Goal: Information Seeking & Learning: Check status

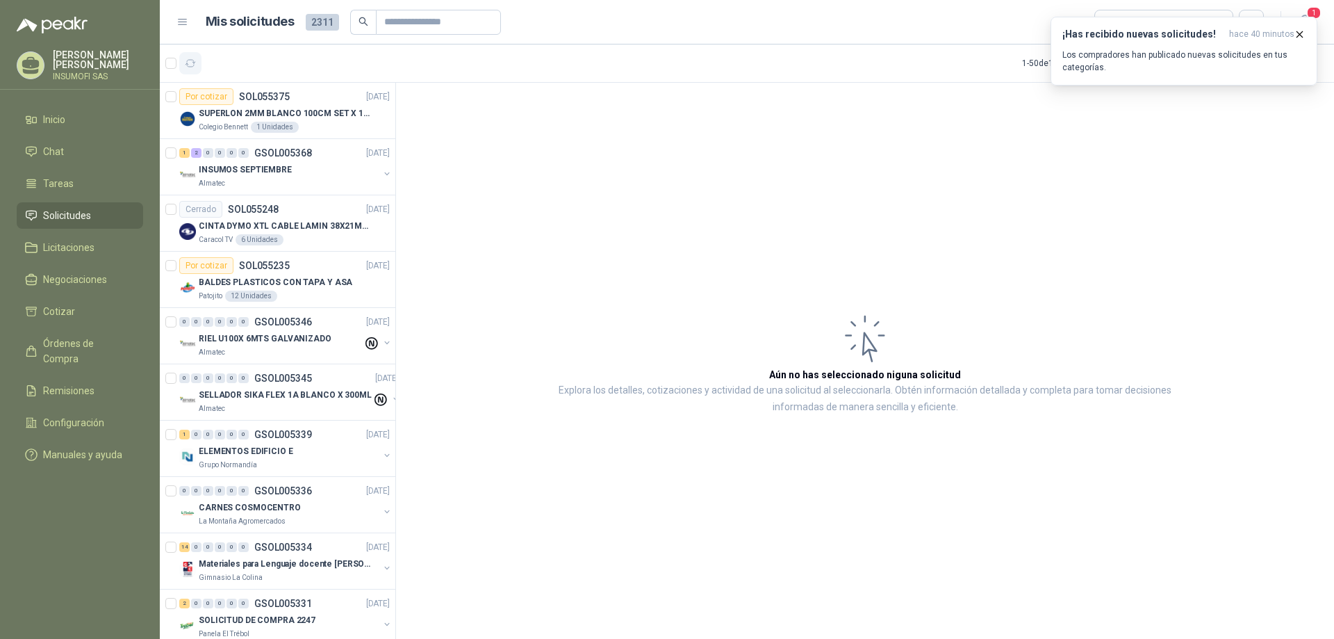
click at [193, 63] on icon "button" at bounding box center [191, 63] width 10 height 7
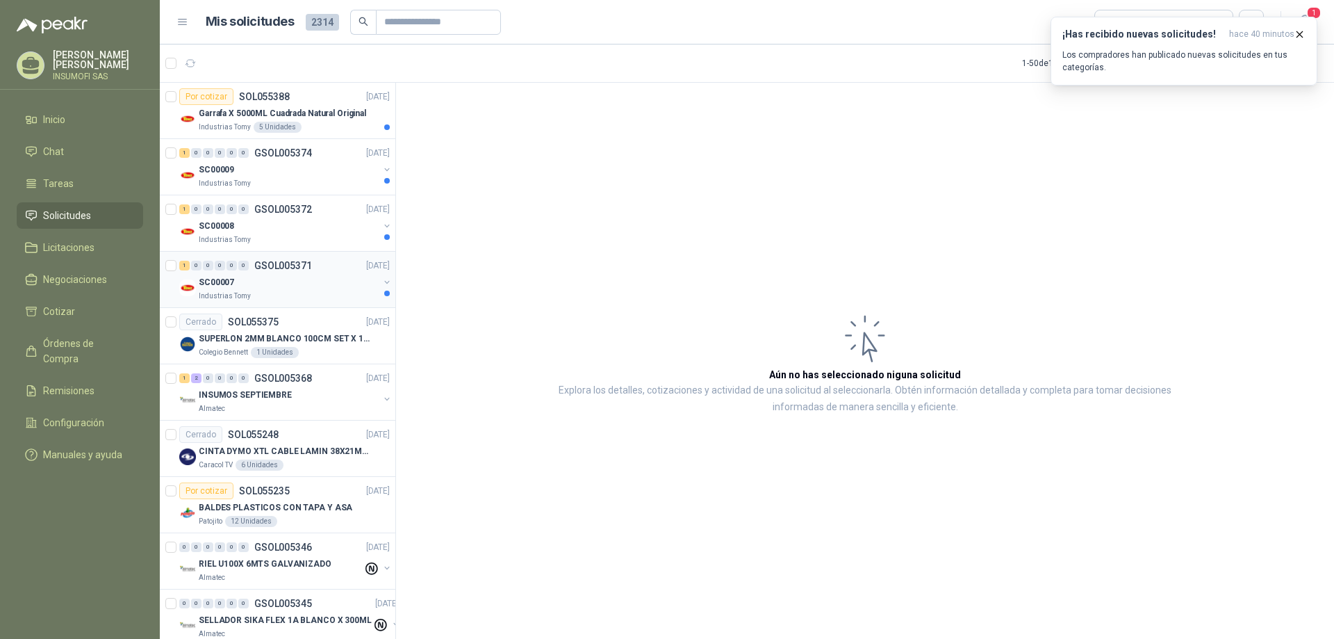
click at [286, 293] on div "Industrias Tomy" at bounding box center [289, 296] width 180 height 11
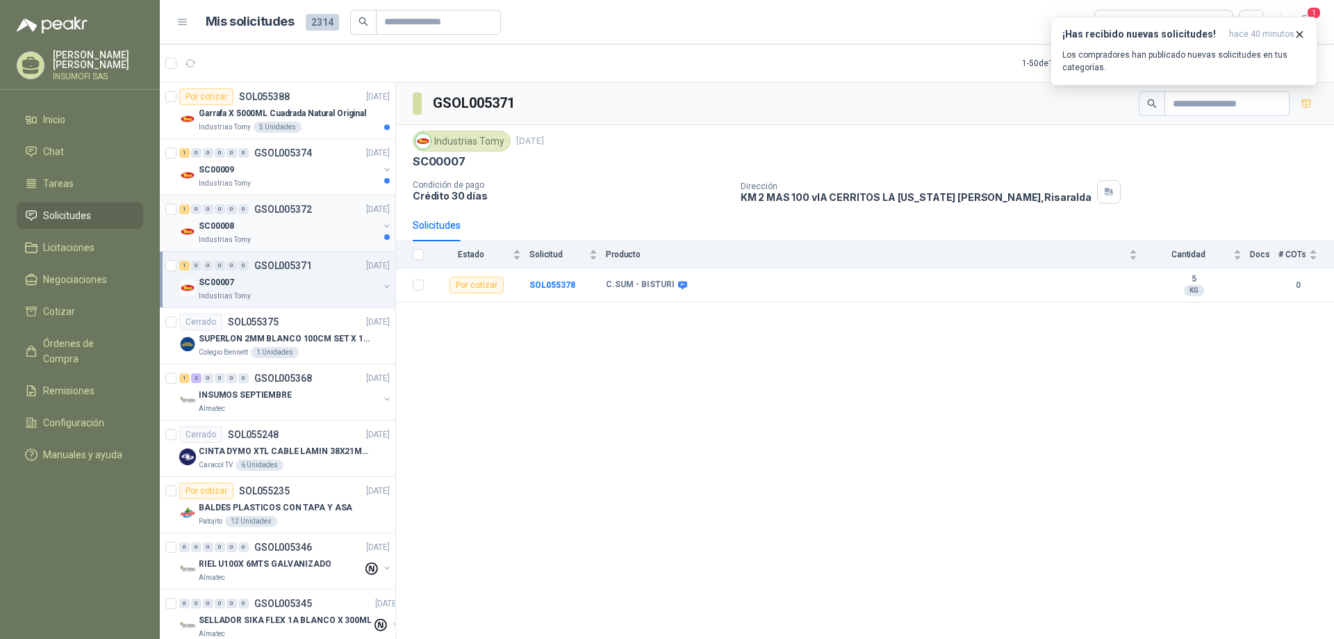
click at [288, 229] on div "SC00008" at bounding box center [289, 226] width 180 height 17
click at [285, 284] on div "SC00007" at bounding box center [289, 282] width 180 height 17
click at [678, 286] on icon at bounding box center [682, 285] width 9 height 8
click at [679, 285] on icon at bounding box center [682, 285] width 9 height 8
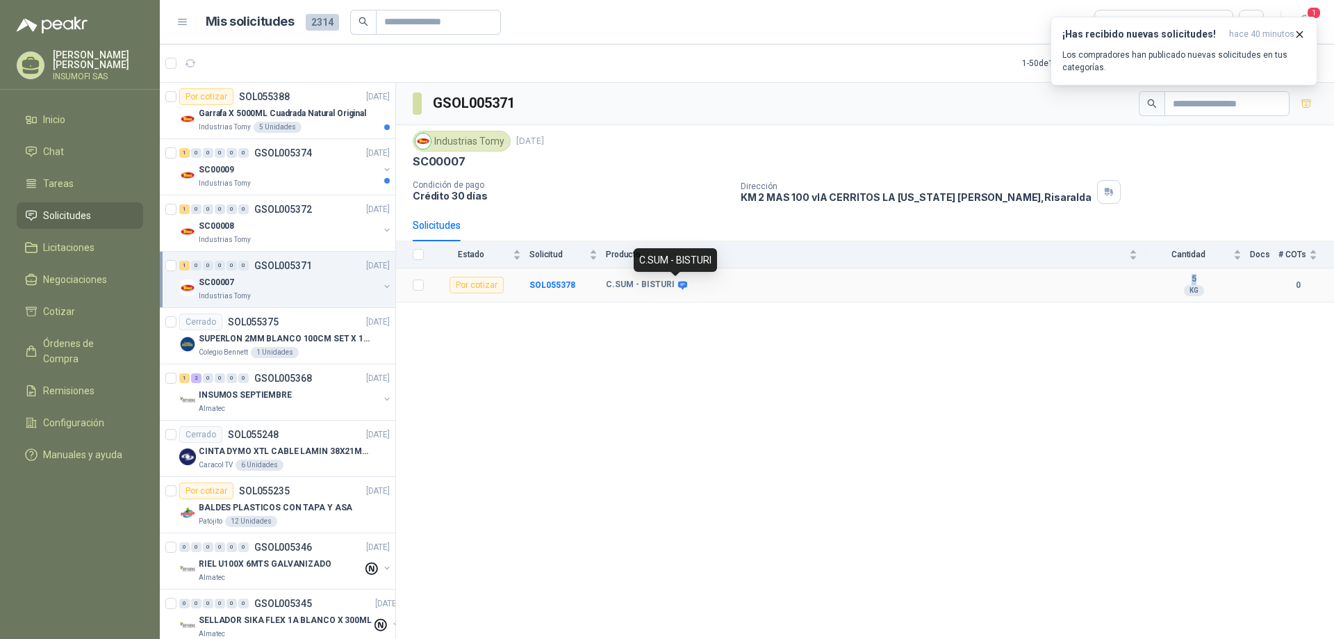
click at [679, 285] on icon at bounding box center [682, 285] width 9 height 8
click at [676, 259] on div "C.SUM - BISTURI" at bounding box center [675, 260] width 83 height 24
click at [680, 288] on icon at bounding box center [683, 285] width 10 height 10
click at [318, 227] on div "SC00008" at bounding box center [289, 226] width 180 height 17
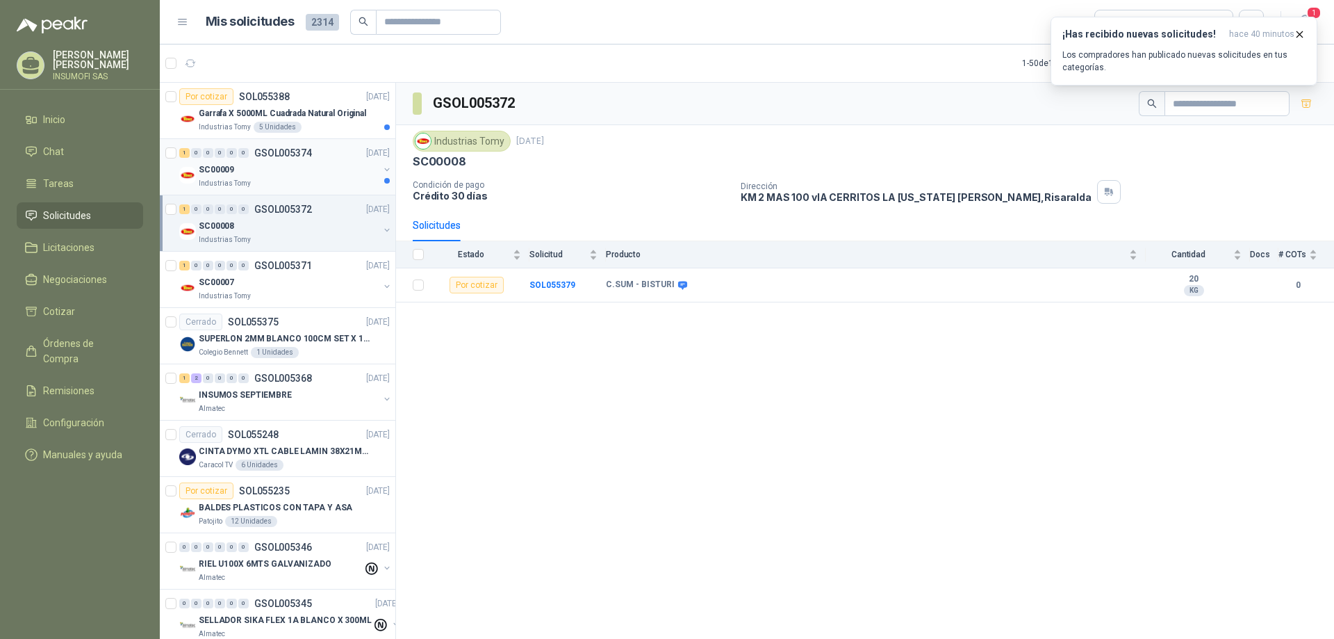
click at [313, 176] on div "SC00009" at bounding box center [289, 169] width 180 height 17
click at [309, 122] on div "Industrias Tomy 5 Unidades" at bounding box center [294, 127] width 191 height 11
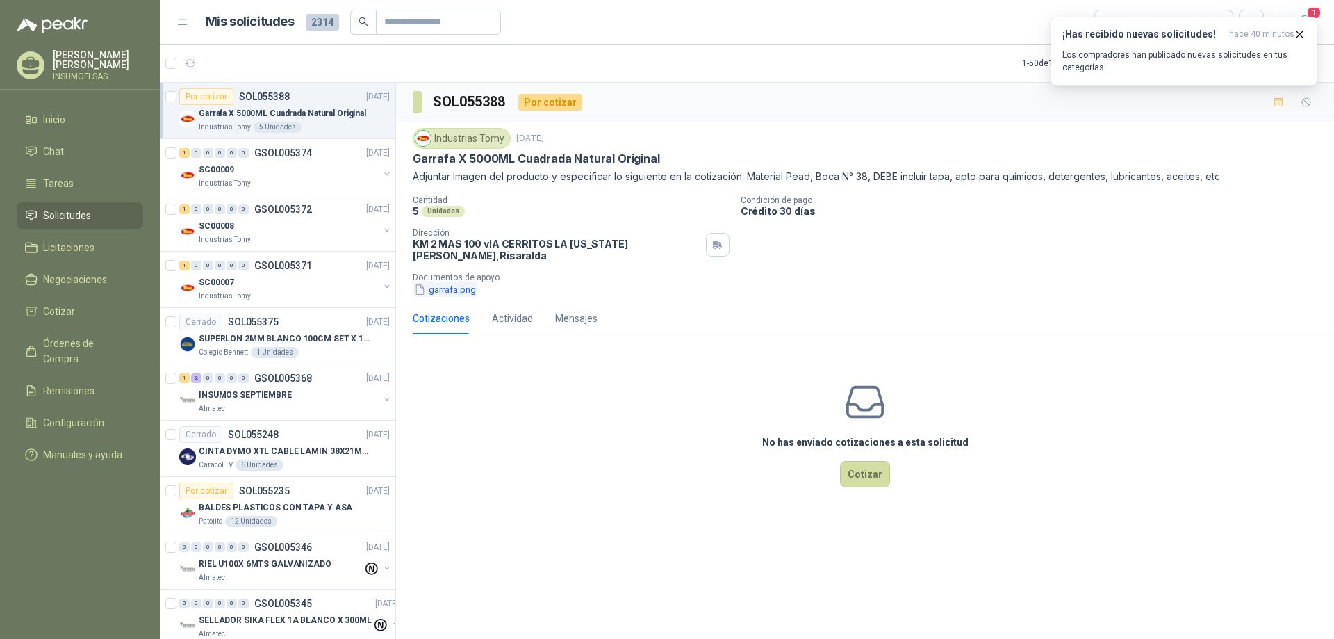
click at [448, 286] on button "garrafa.png" at bounding box center [445, 289] width 65 height 15
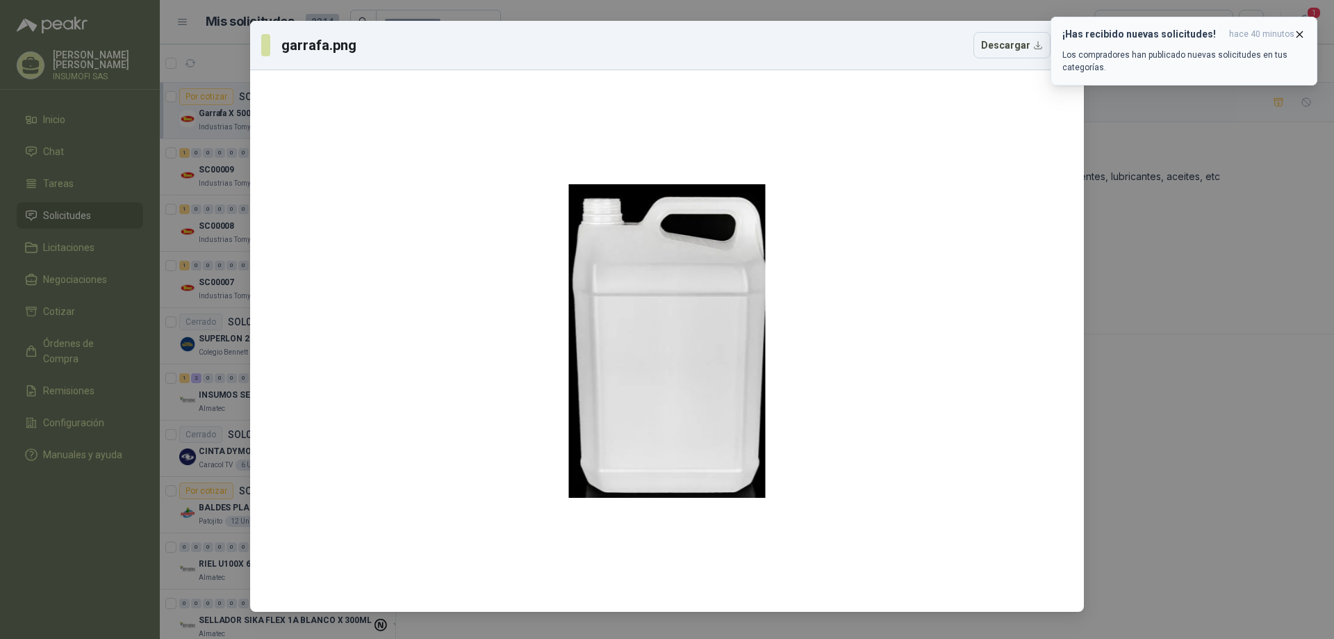
click at [1300, 33] on icon "button" at bounding box center [1300, 34] width 12 height 12
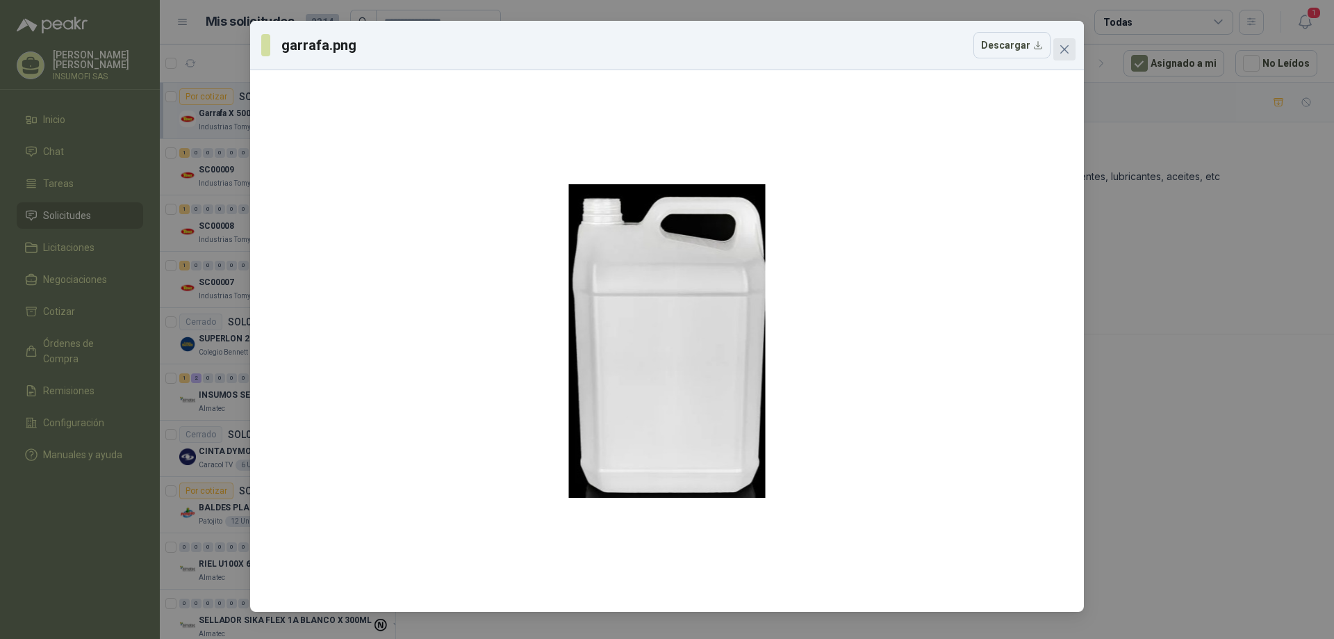
click at [1063, 51] on icon "close" at bounding box center [1065, 49] width 8 height 8
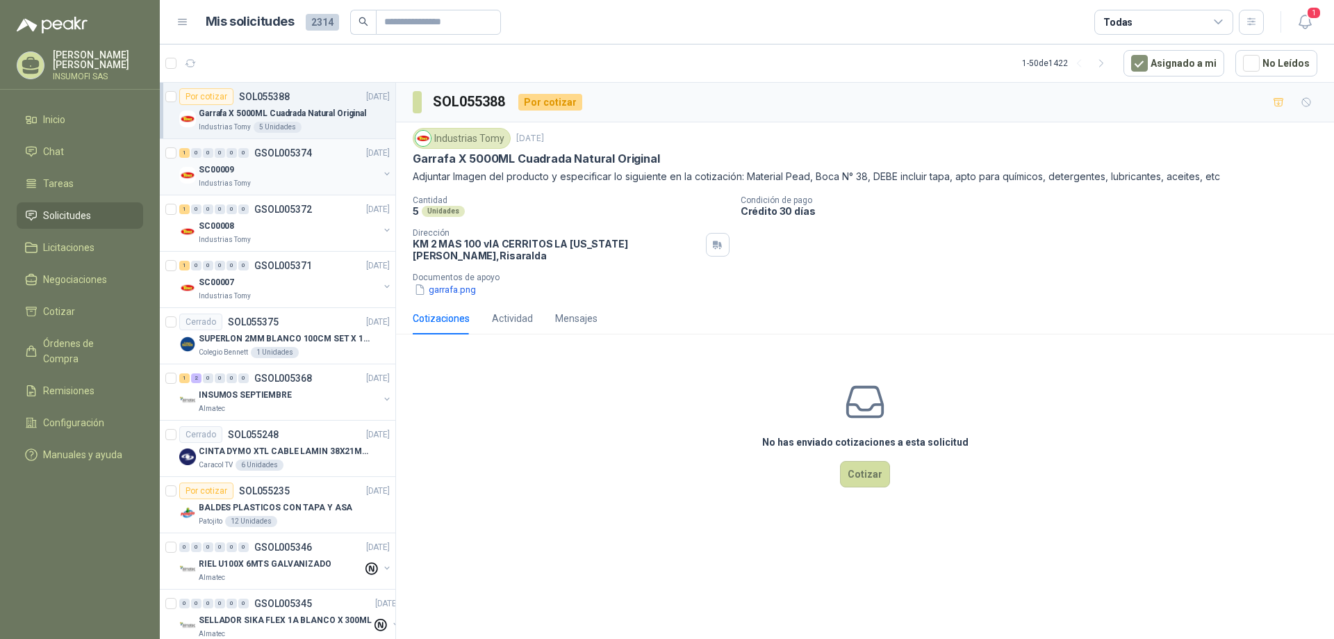
click at [322, 167] on div "SC00009" at bounding box center [289, 169] width 180 height 17
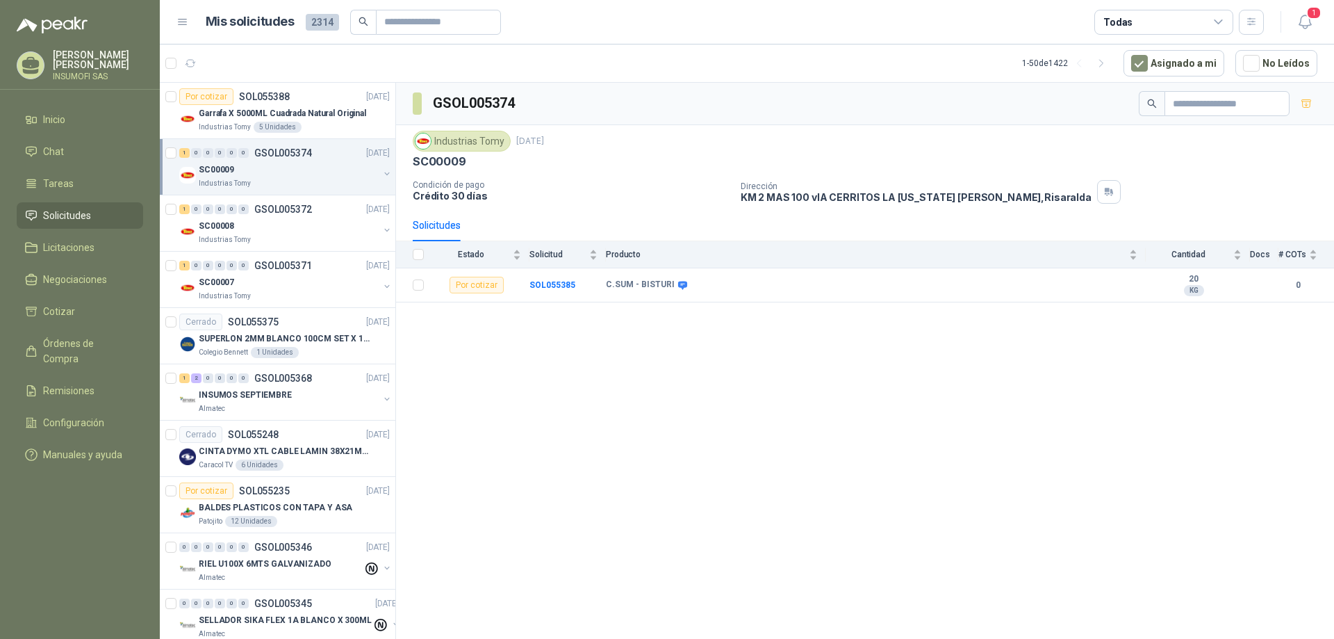
click at [322, 167] on div "SC00009" at bounding box center [289, 169] width 180 height 17
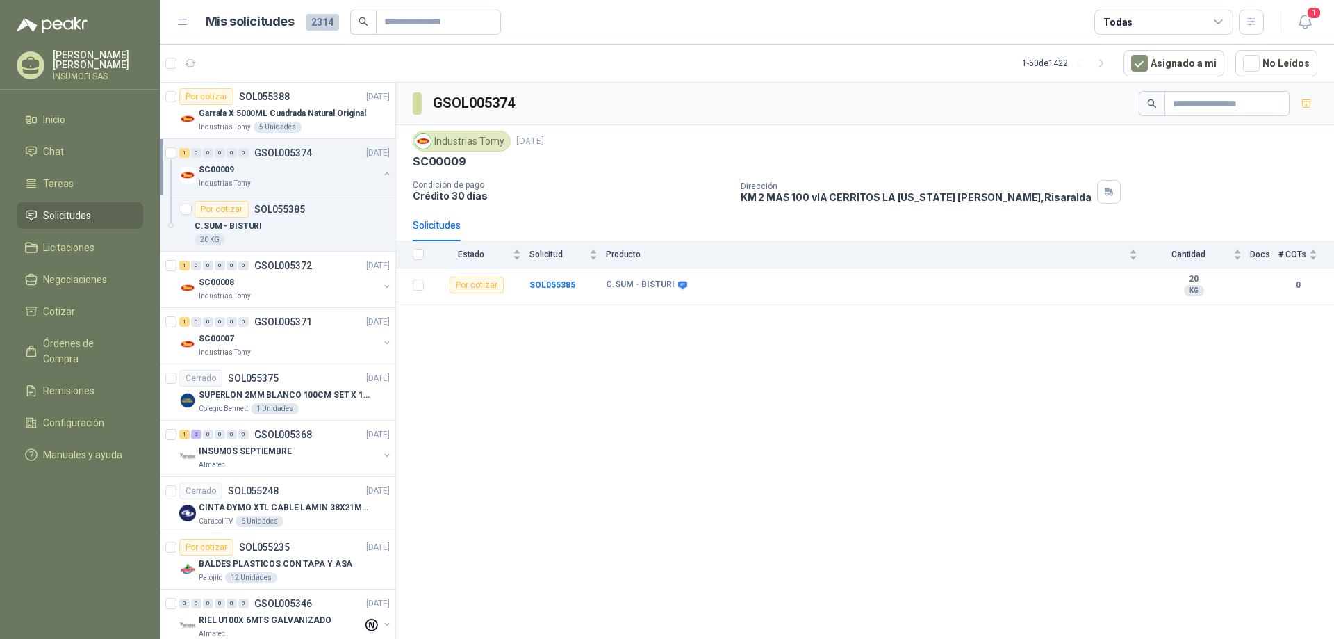
click at [322, 167] on div "SC00009" at bounding box center [289, 169] width 180 height 17
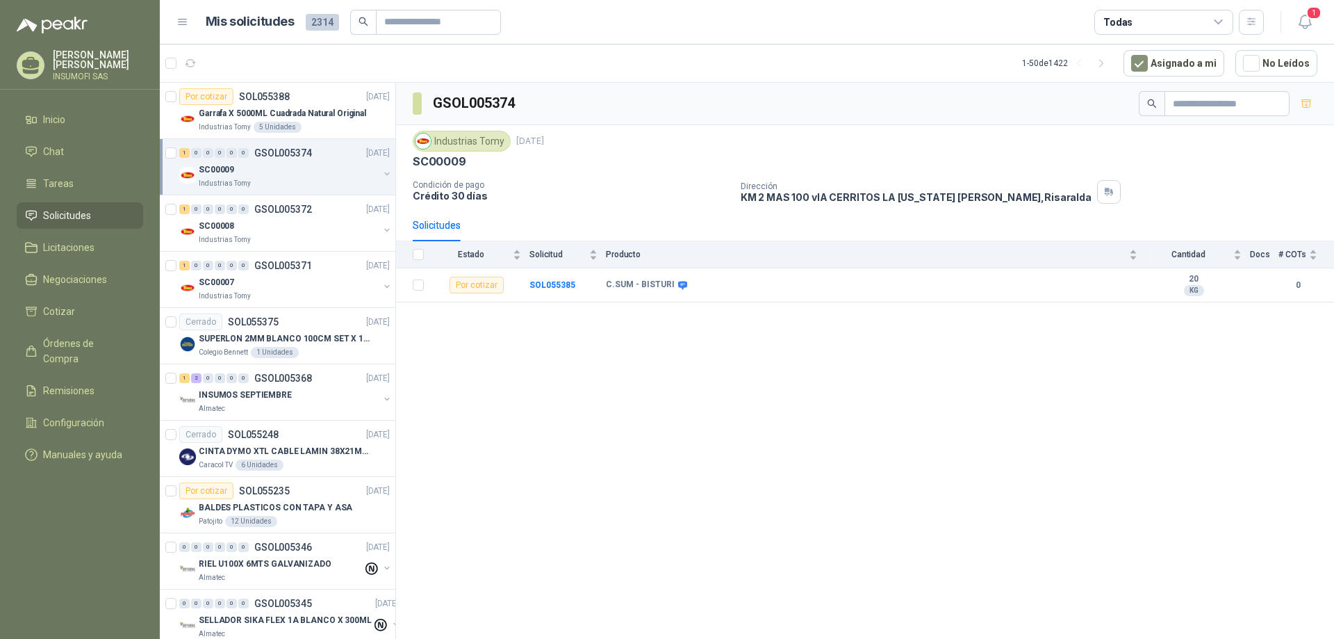
click at [322, 167] on div "SC00009" at bounding box center [289, 169] width 180 height 17
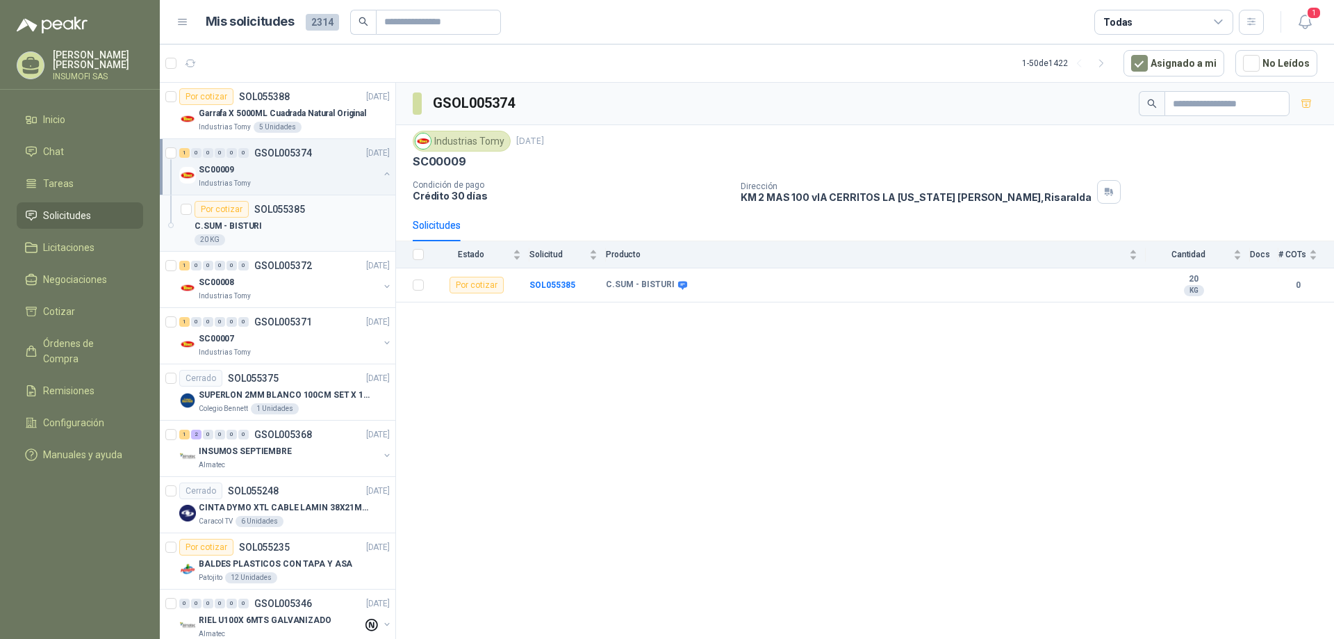
click at [297, 234] on div "20 KG" at bounding box center [292, 239] width 195 height 11
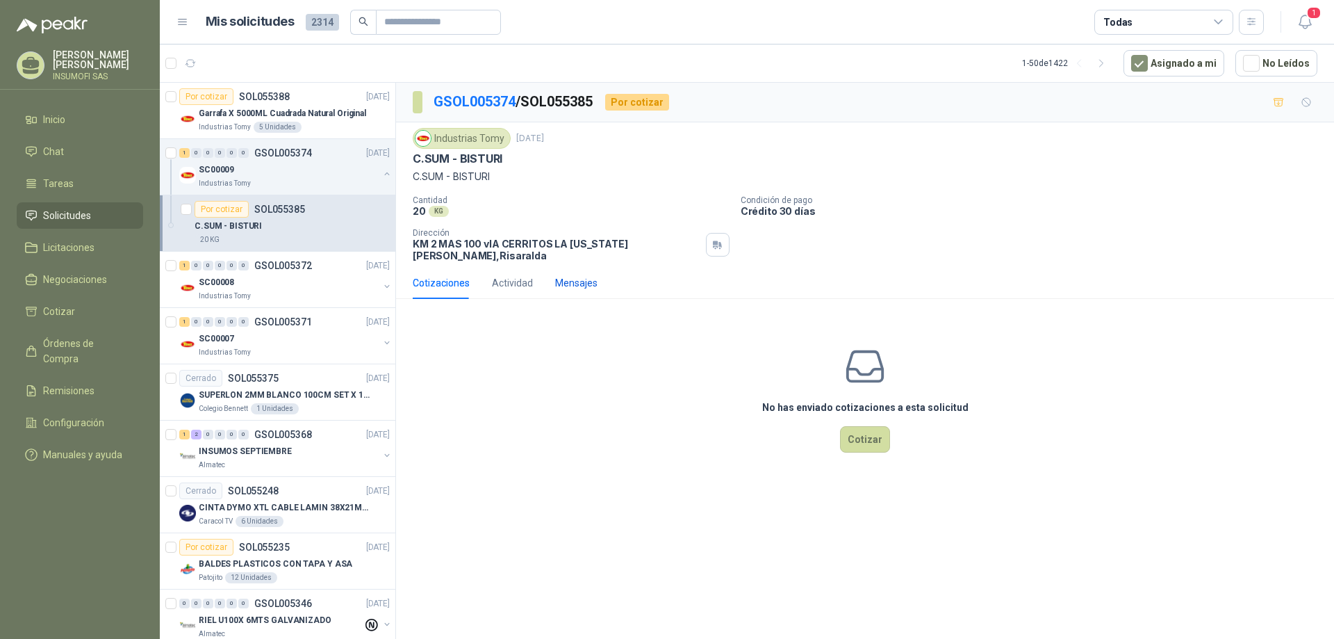
click at [586, 275] on div "Mensajes" at bounding box center [576, 282] width 42 height 15
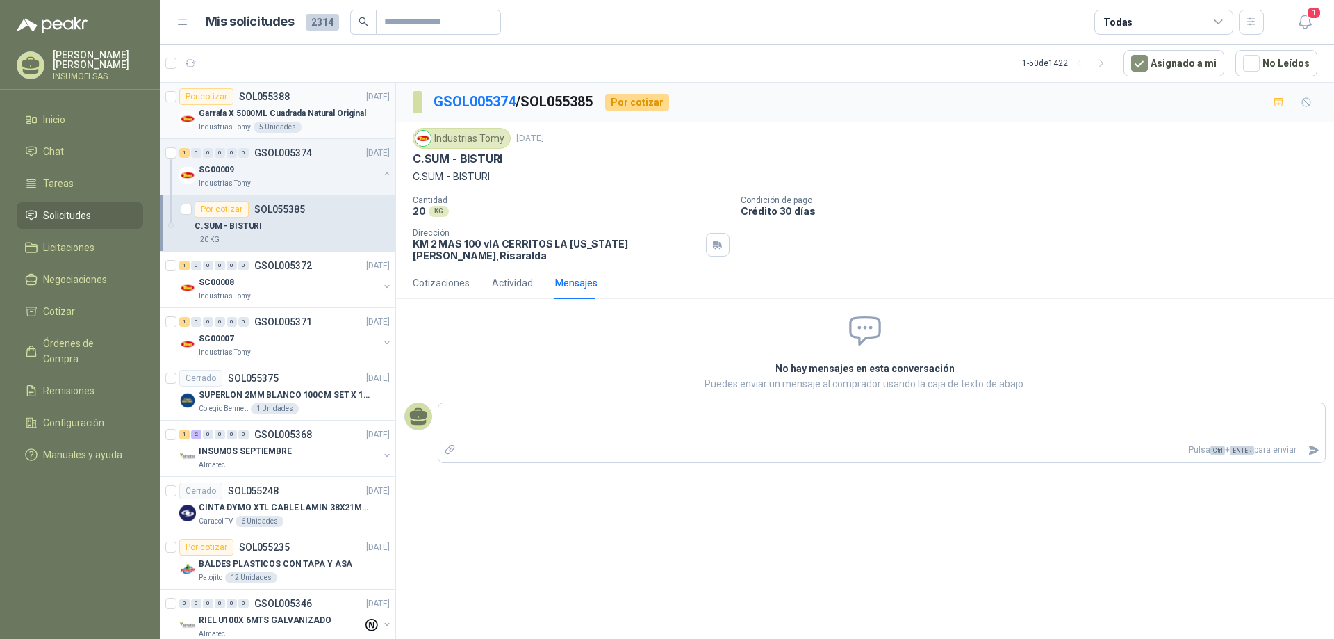
click at [289, 122] on div "5 Unidades" at bounding box center [278, 127] width 48 height 11
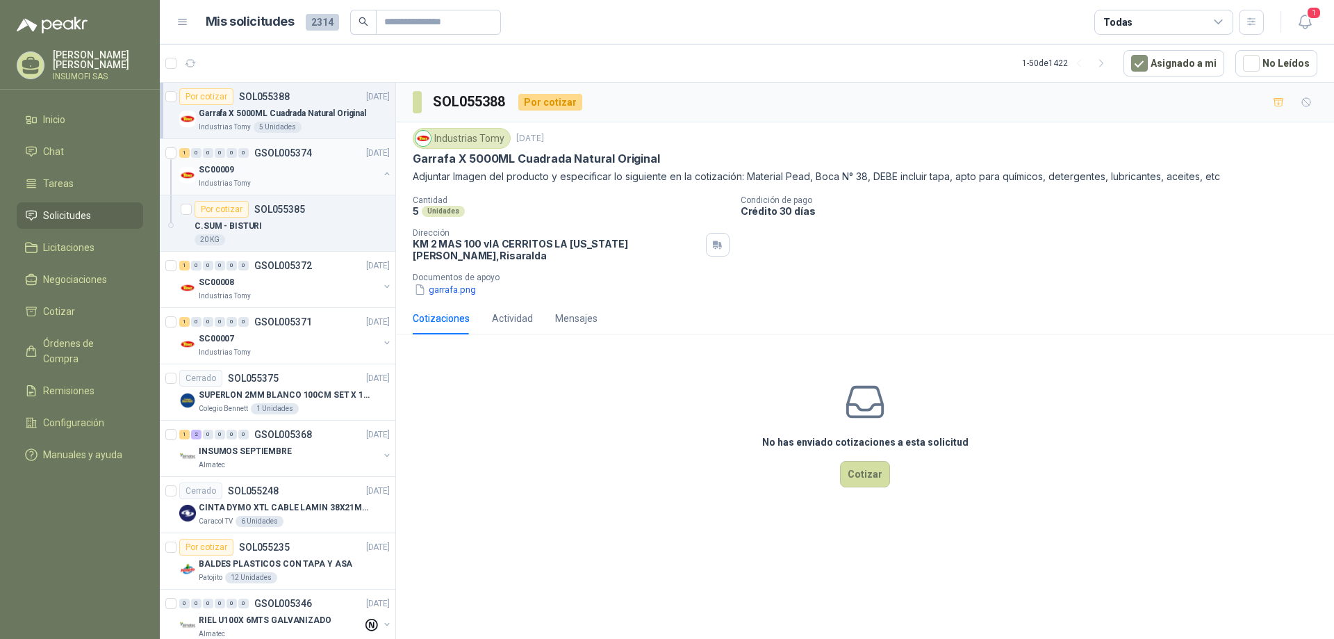
click at [309, 155] on p "GSOL005374" at bounding box center [283, 153] width 58 height 10
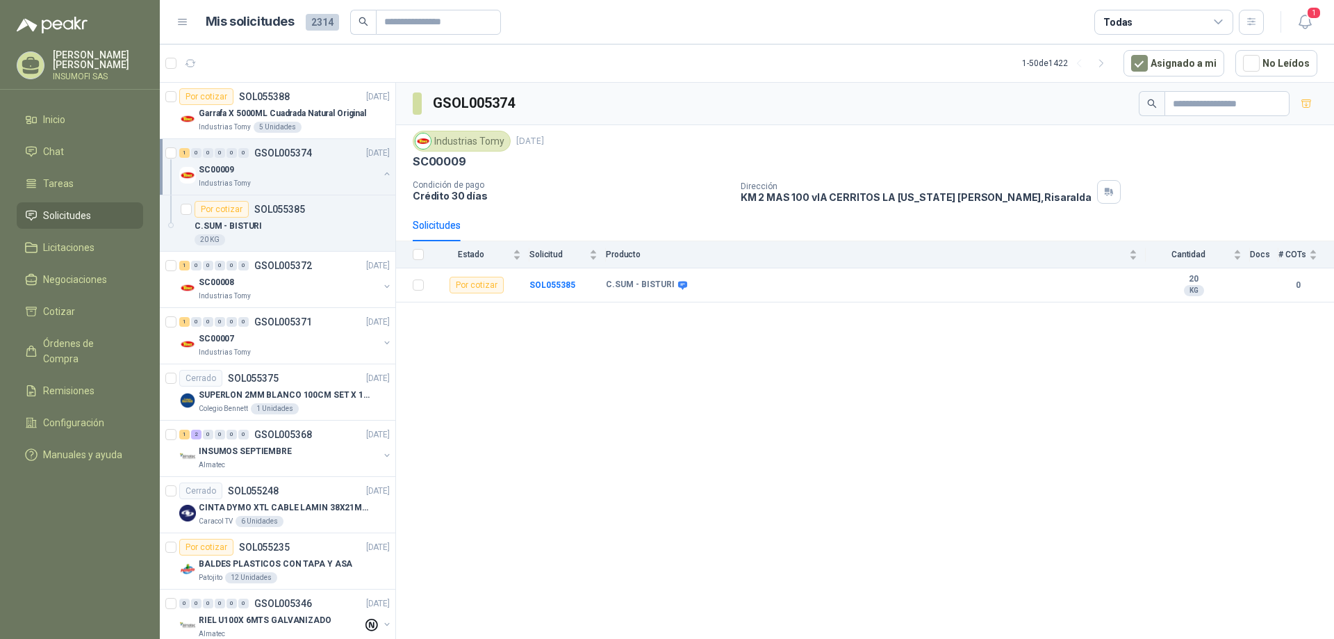
click at [309, 158] on div "1 0 0 0 0 0 GSOL005374 [DATE]" at bounding box center [285, 153] width 213 height 17
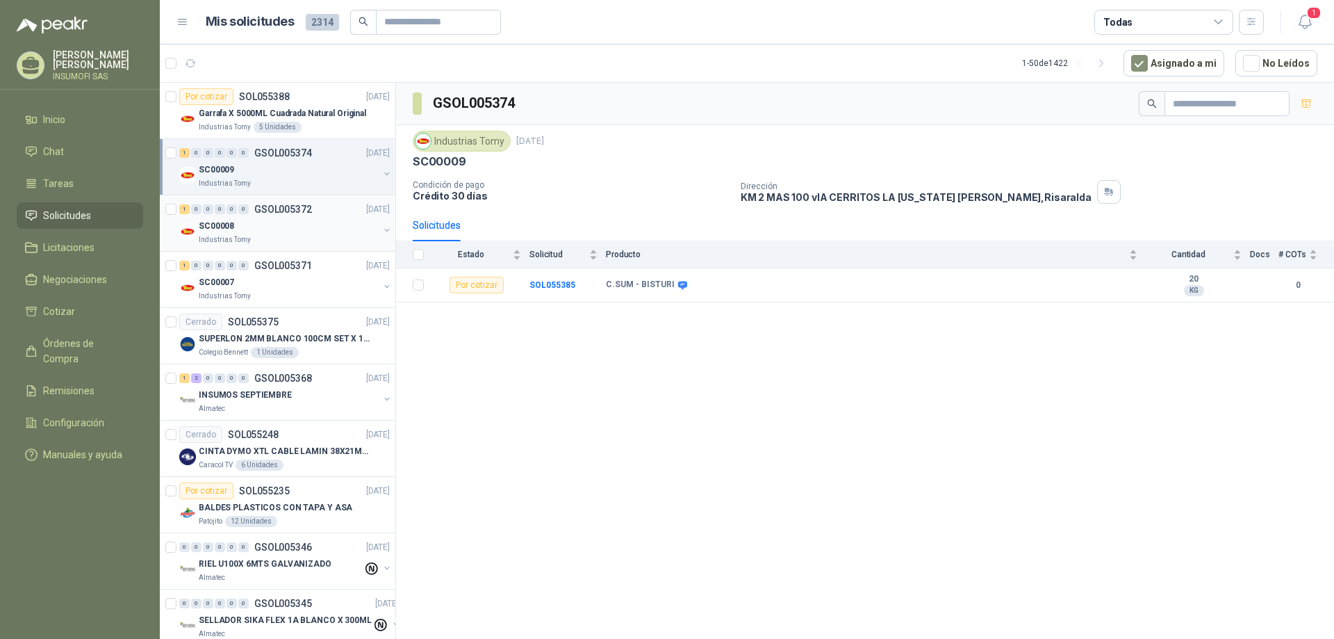
click at [295, 227] on div "SC00008" at bounding box center [289, 226] width 180 height 17
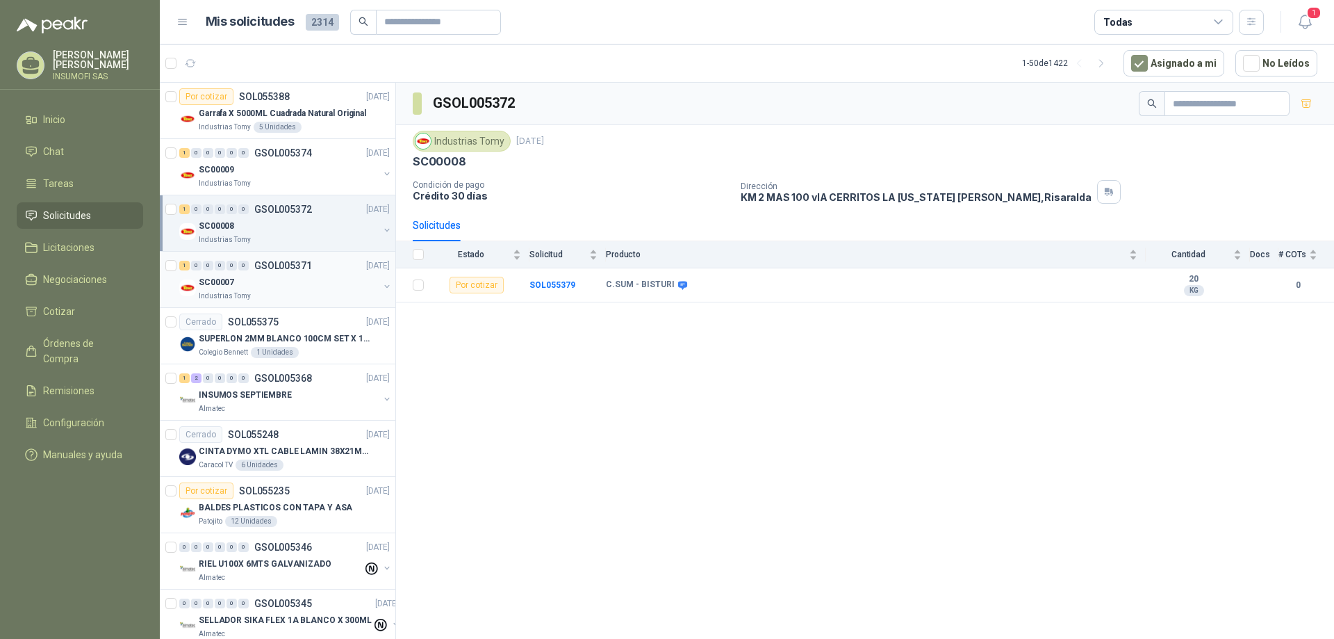
click at [285, 272] on div "1 0 0 0 0 0 GSOL005371 [DATE]" at bounding box center [285, 265] width 213 height 17
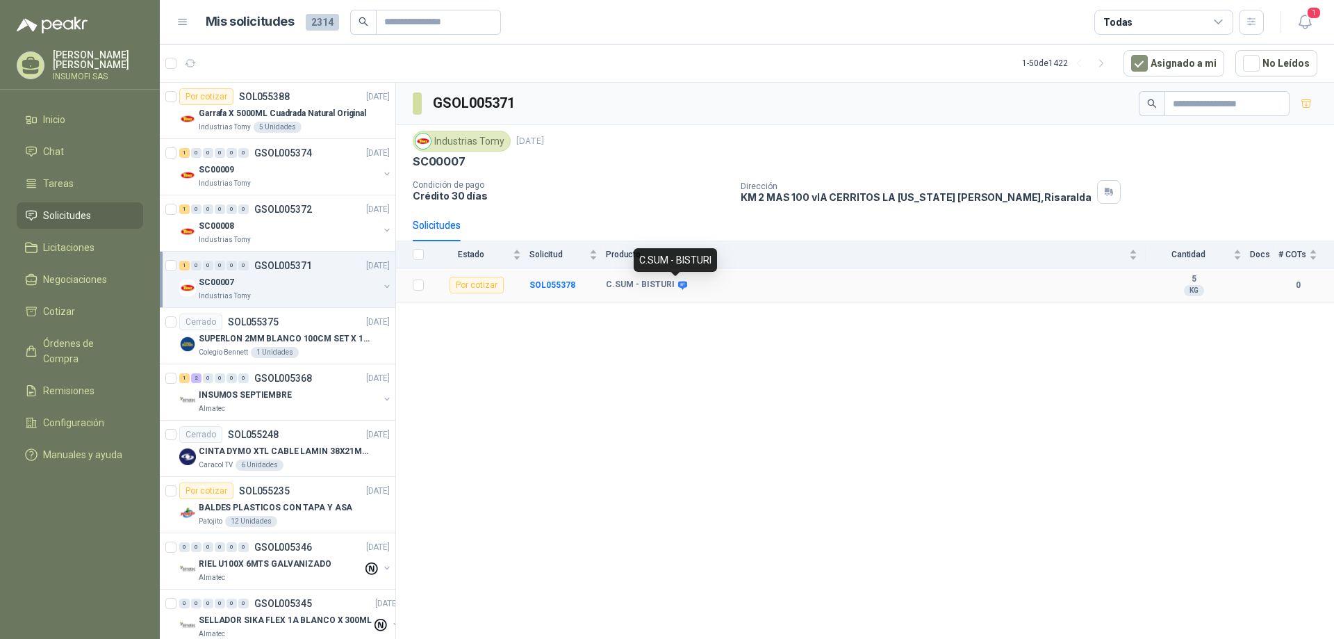
click at [679, 286] on icon at bounding box center [682, 285] width 9 height 8
click at [288, 236] on div "Industrias Tomy" at bounding box center [289, 239] width 180 height 11
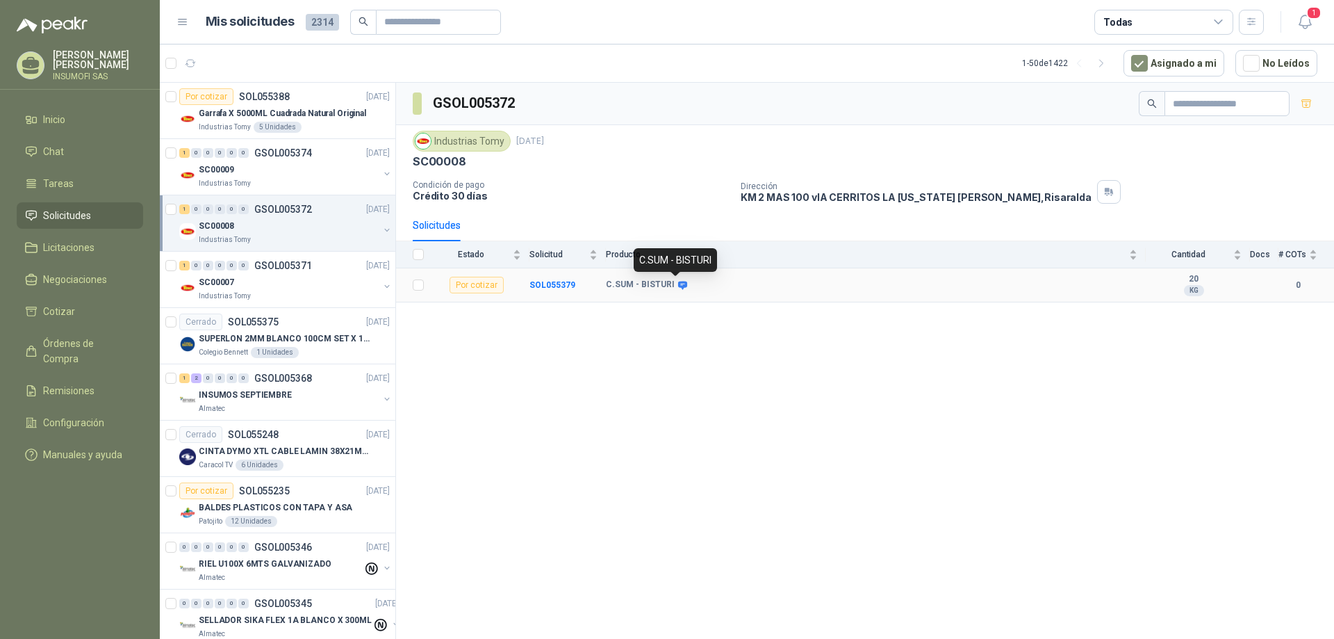
click at [678, 287] on icon at bounding box center [682, 285] width 9 height 8
click at [272, 167] on div "SC00009" at bounding box center [289, 169] width 180 height 17
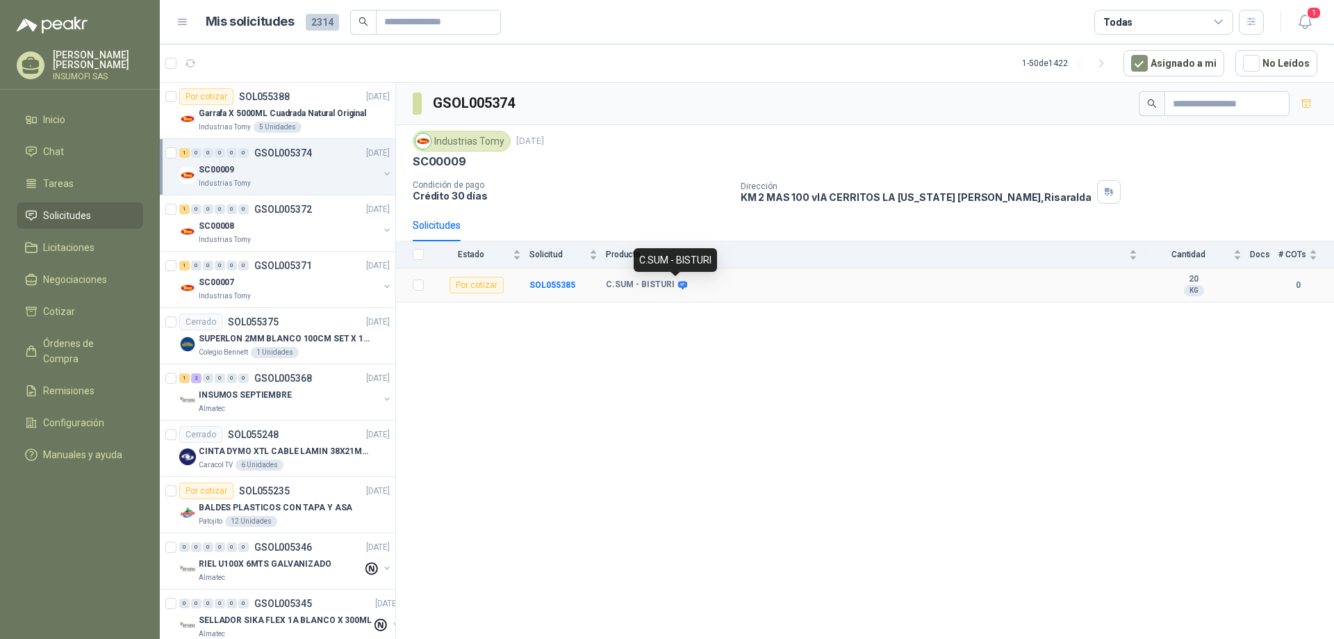
click at [680, 284] on icon at bounding box center [682, 285] width 9 height 8
click at [273, 172] on div "SC00009" at bounding box center [289, 169] width 180 height 17
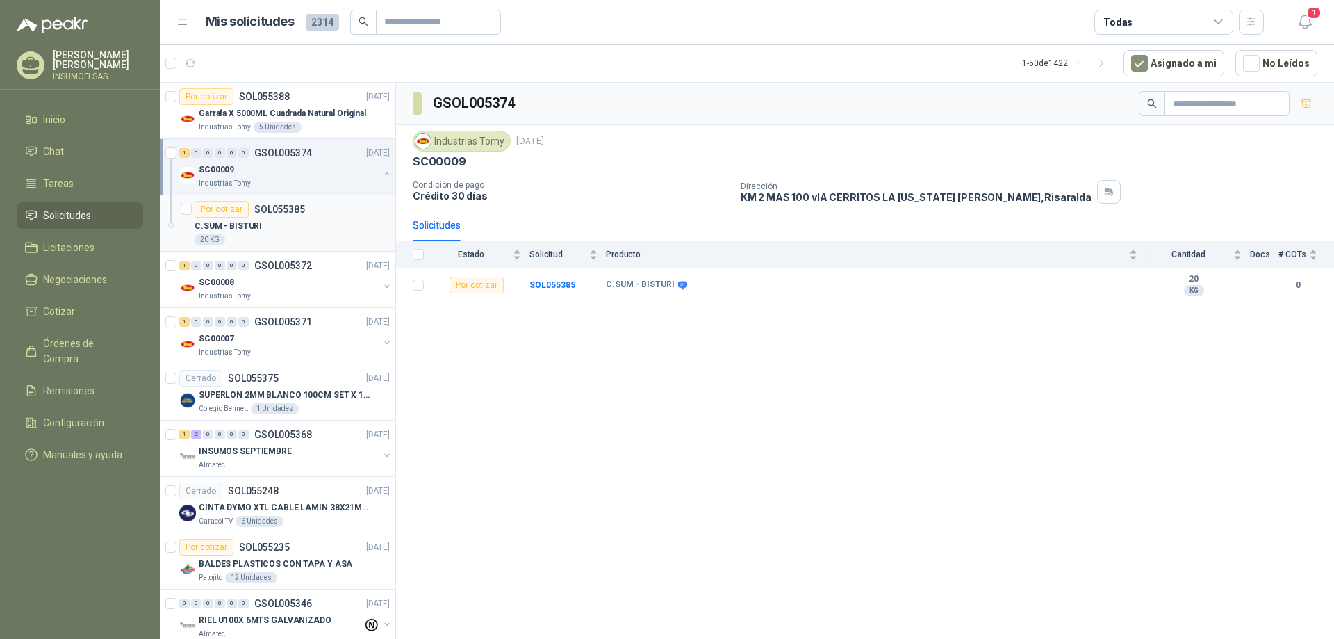
click at [286, 221] on div "C.SUM - BISTURI" at bounding box center [292, 226] width 195 height 17
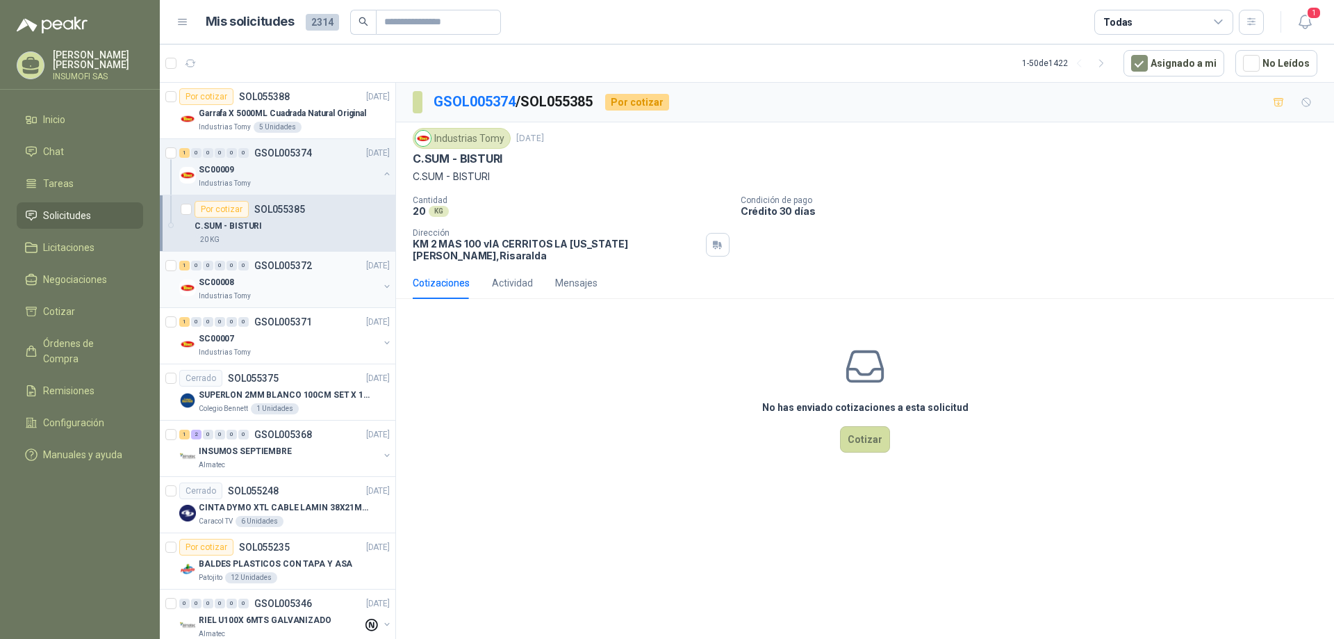
click at [283, 291] on div "Industrias Tomy" at bounding box center [289, 296] width 180 height 11
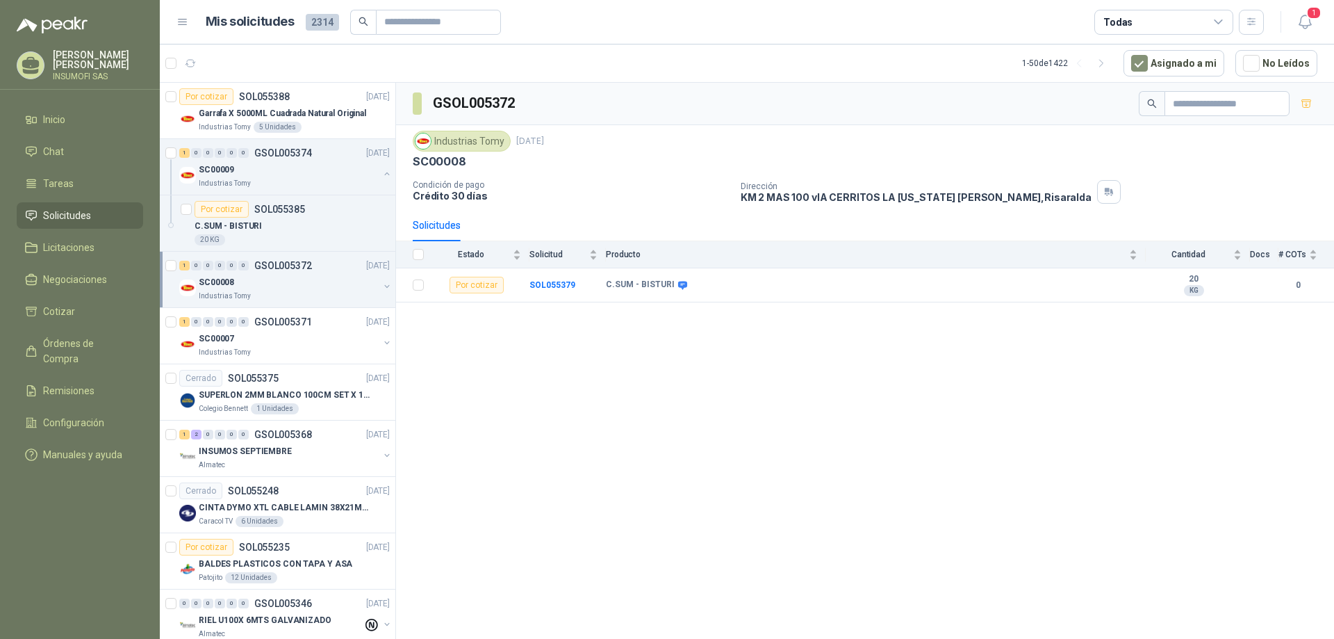
click at [283, 291] on div "Industrias Tomy" at bounding box center [289, 296] width 180 height 11
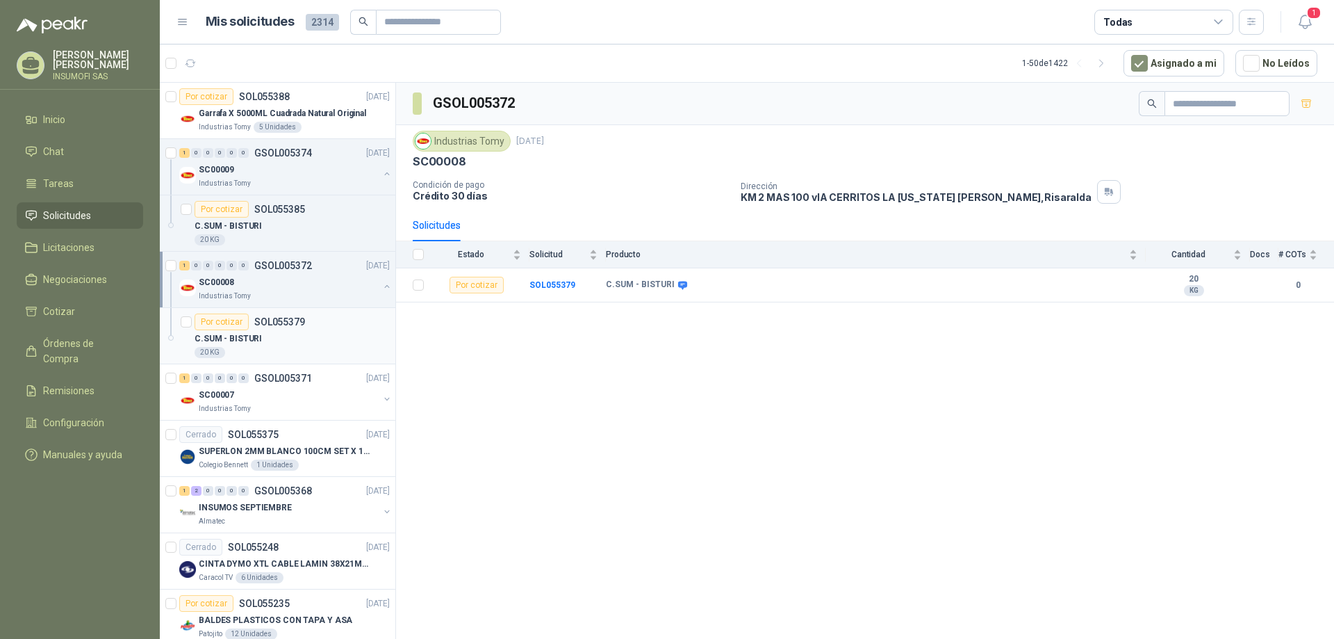
click at [279, 333] on div "C.SUM - BISTURI" at bounding box center [292, 338] width 195 height 17
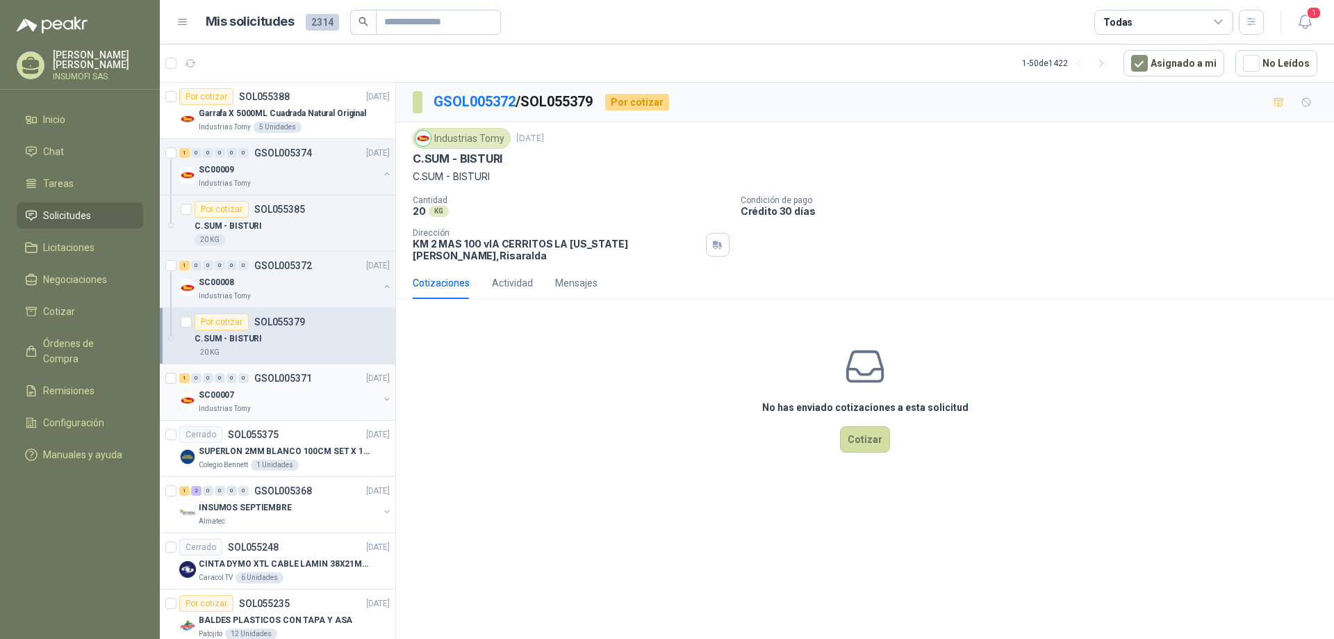
click at [288, 388] on div "SC00007" at bounding box center [289, 394] width 180 height 17
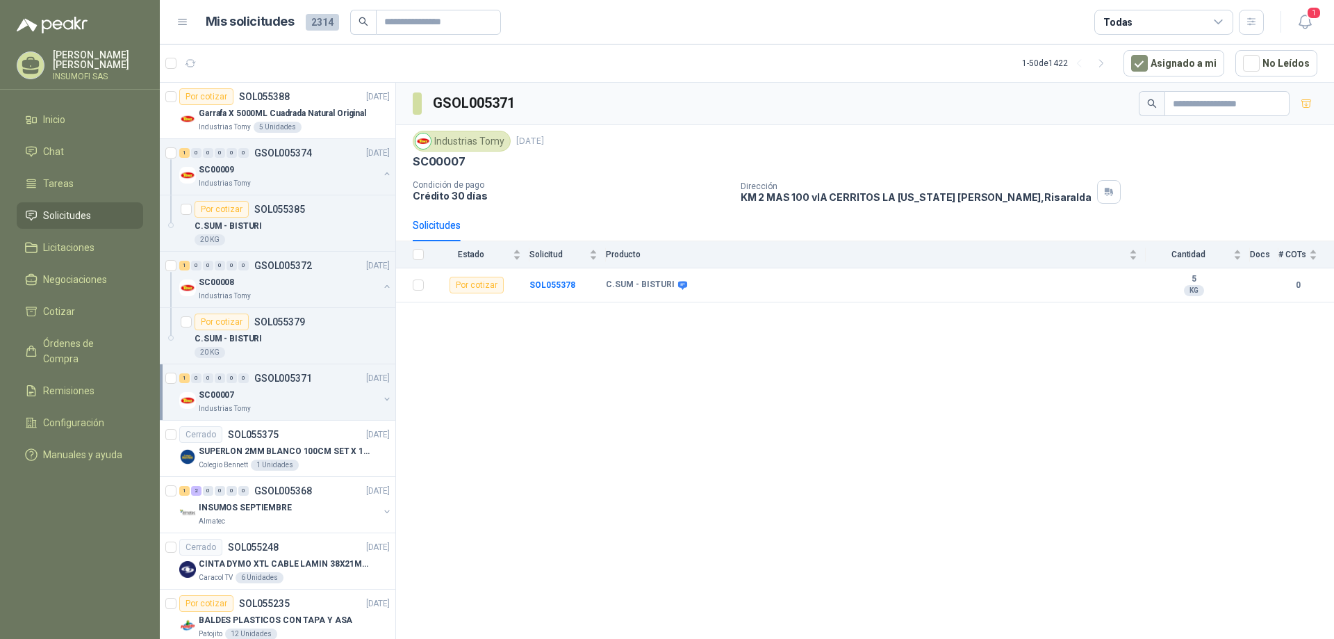
click at [288, 386] on div "SC00007" at bounding box center [289, 394] width 180 height 17
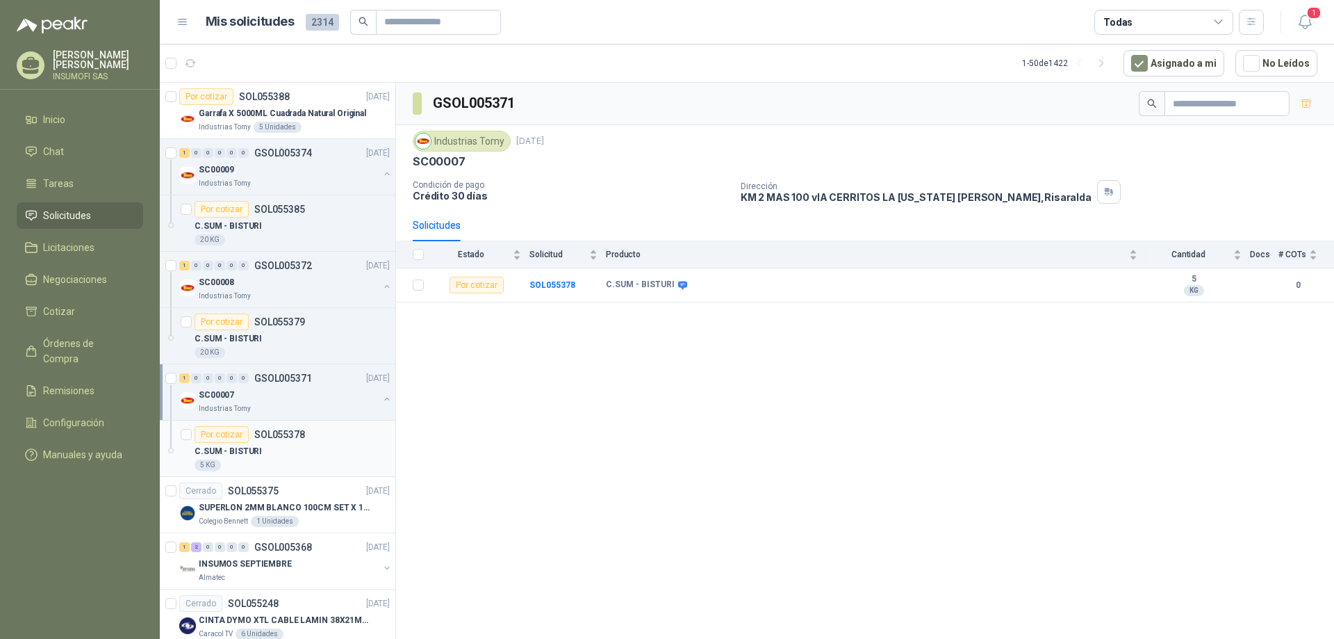
click at [284, 450] on div "C.SUM - BISTURI" at bounding box center [292, 451] width 195 height 17
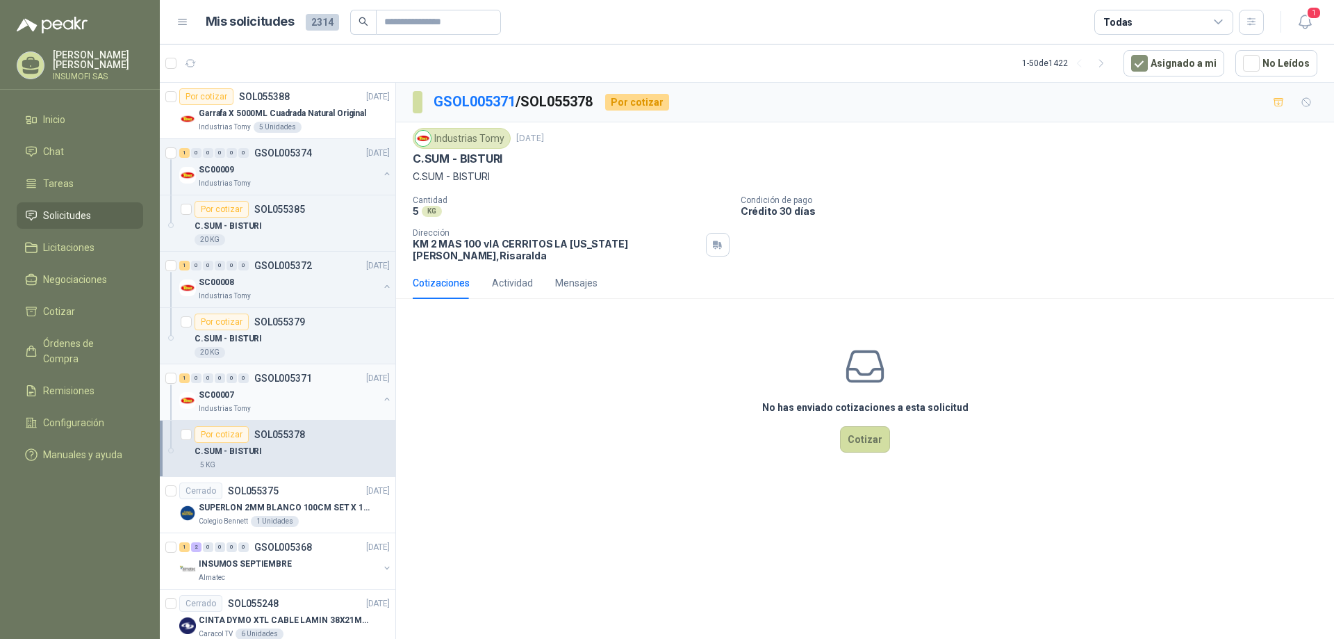
click at [280, 392] on div "SC00007" at bounding box center [289, 394] width 180 height 17
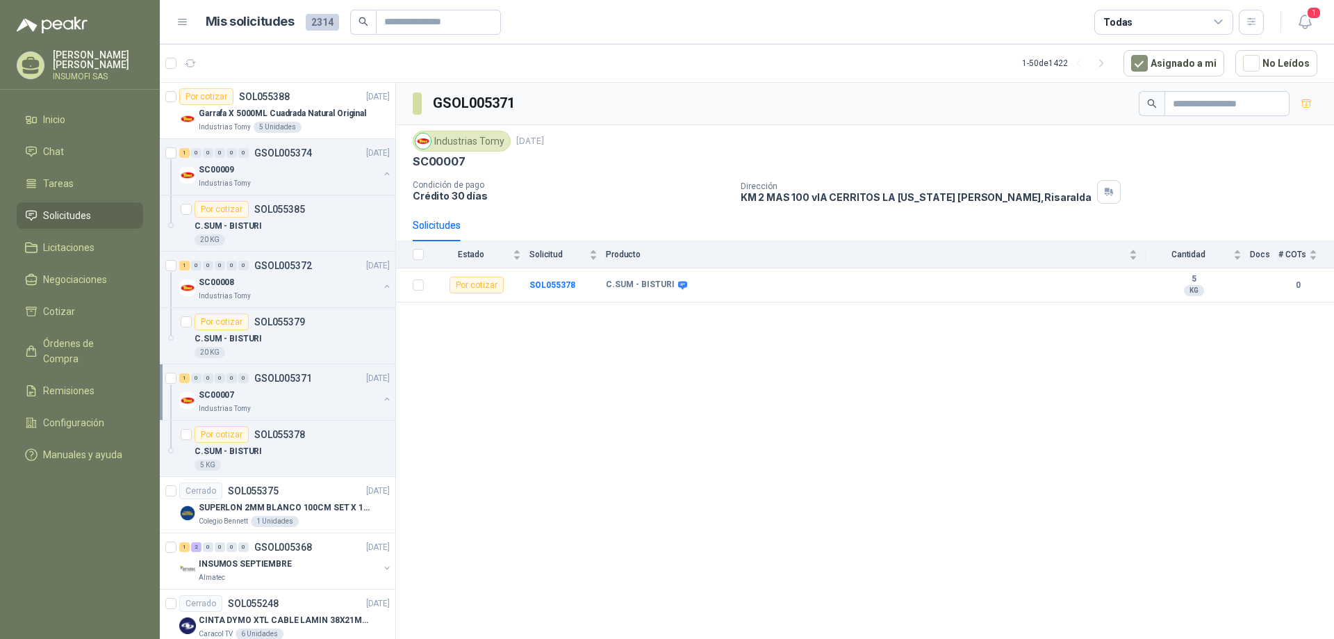
click at [255, 388] on div "SC00007" at bounding box center [289, 394] width 180 height 17
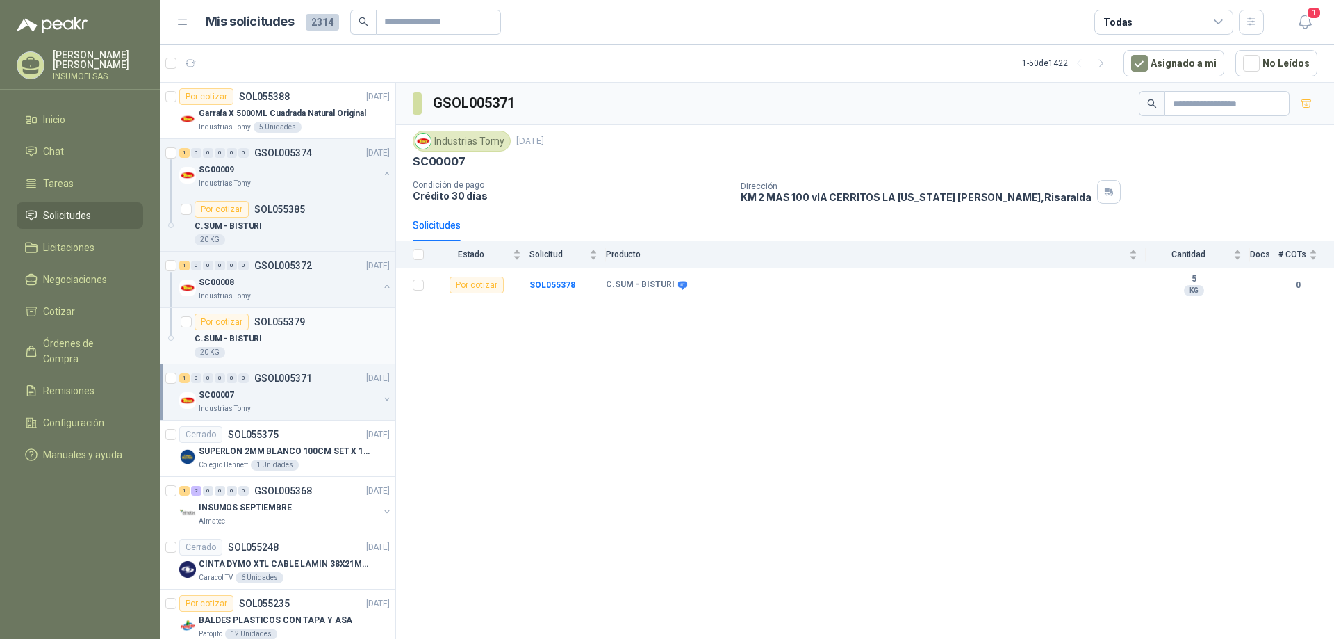
click at [254, 333] on p "C.SUM - BISTURI" at bounding box center [228, 338] width 67 height 13
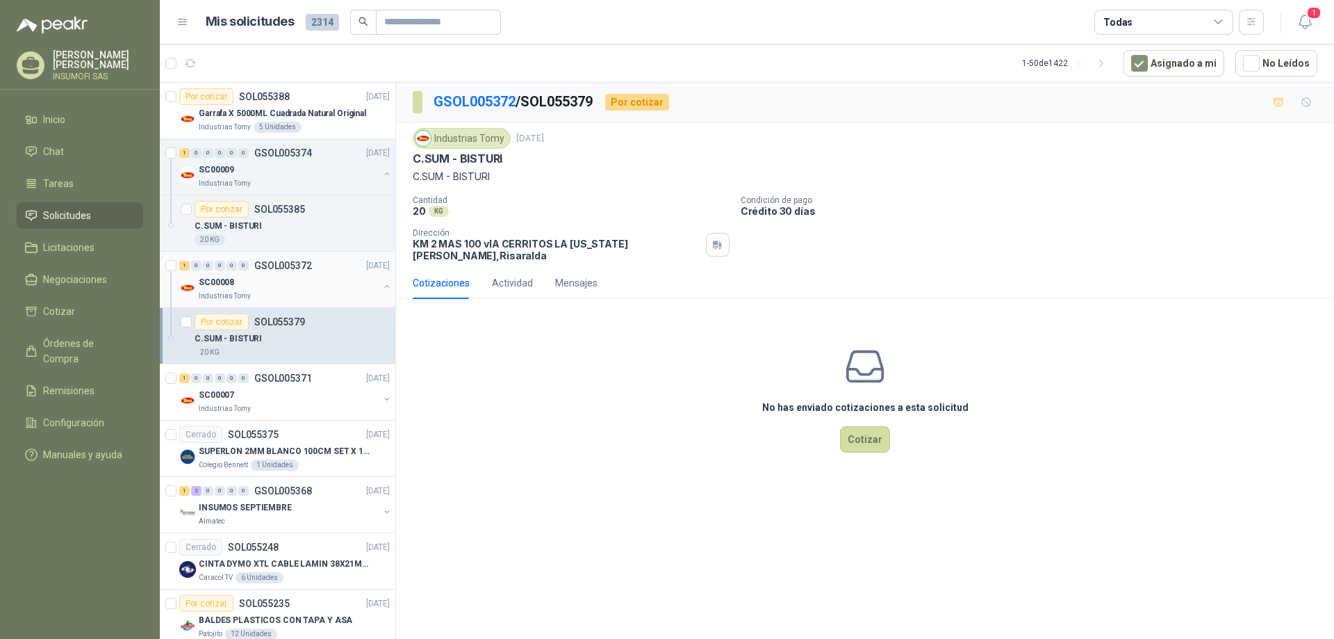
click at [276, 274] on div "SC00008" at bounding box center [289, 282] width 180 height 17
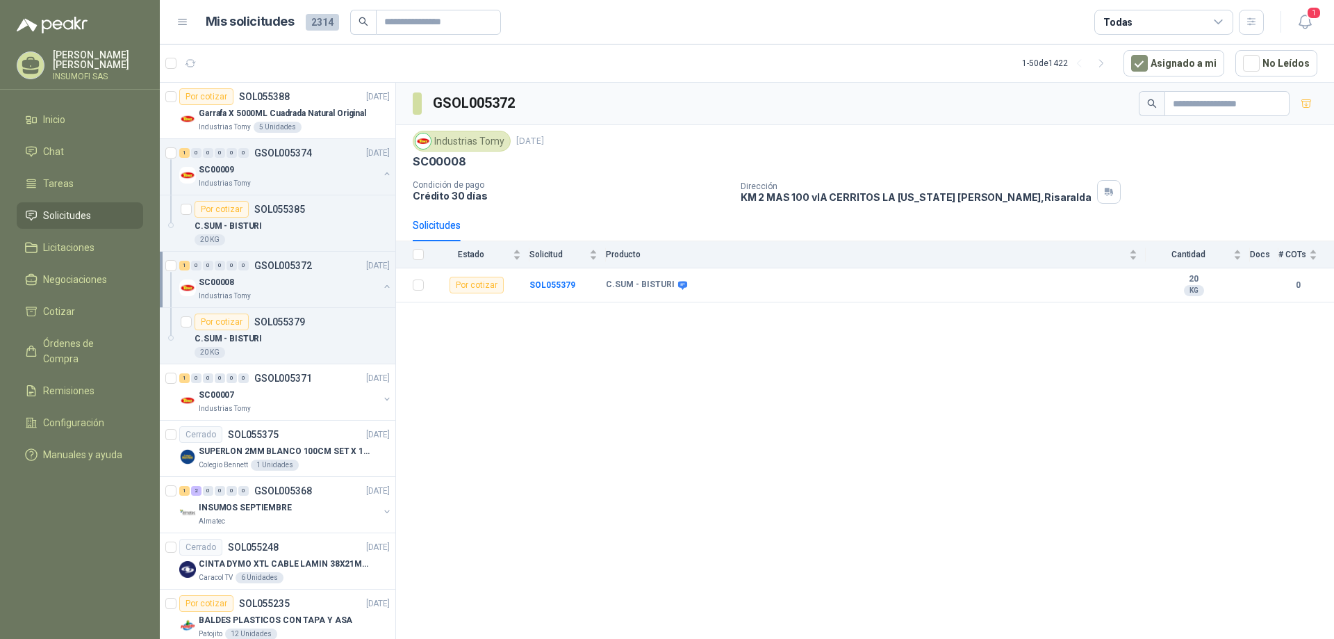
click at [276, 274] on div "SC00008" at bounding box center [289, 282] width 180 height 17
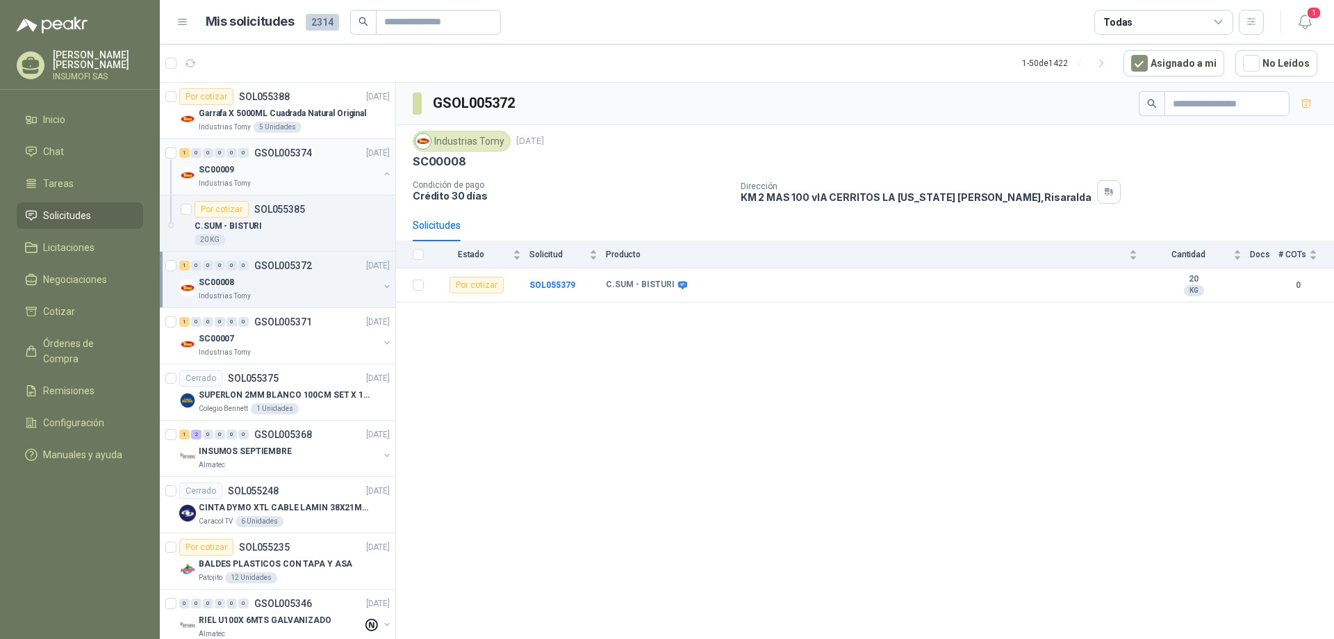
click at [265, 161] on div "SC00009" at bounding box center [289, 169] width 180 height 17
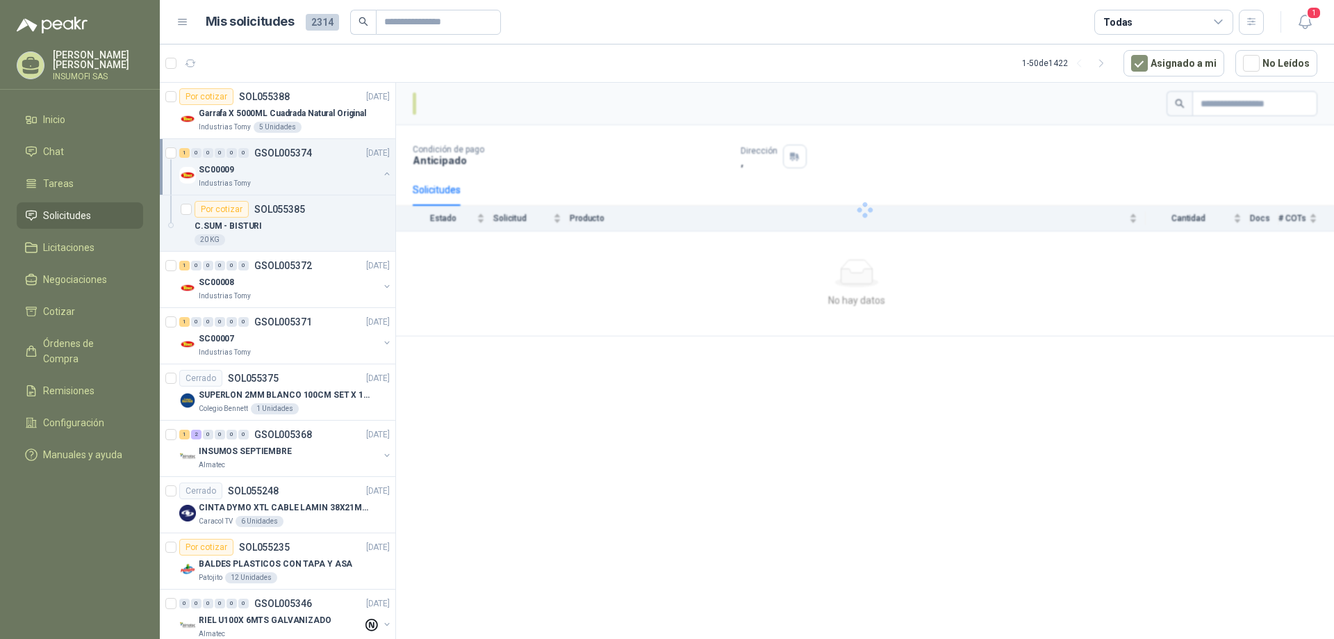
click at [265, 161] on div "SC00009" at bounding box center [289, 169] width 180 height 17
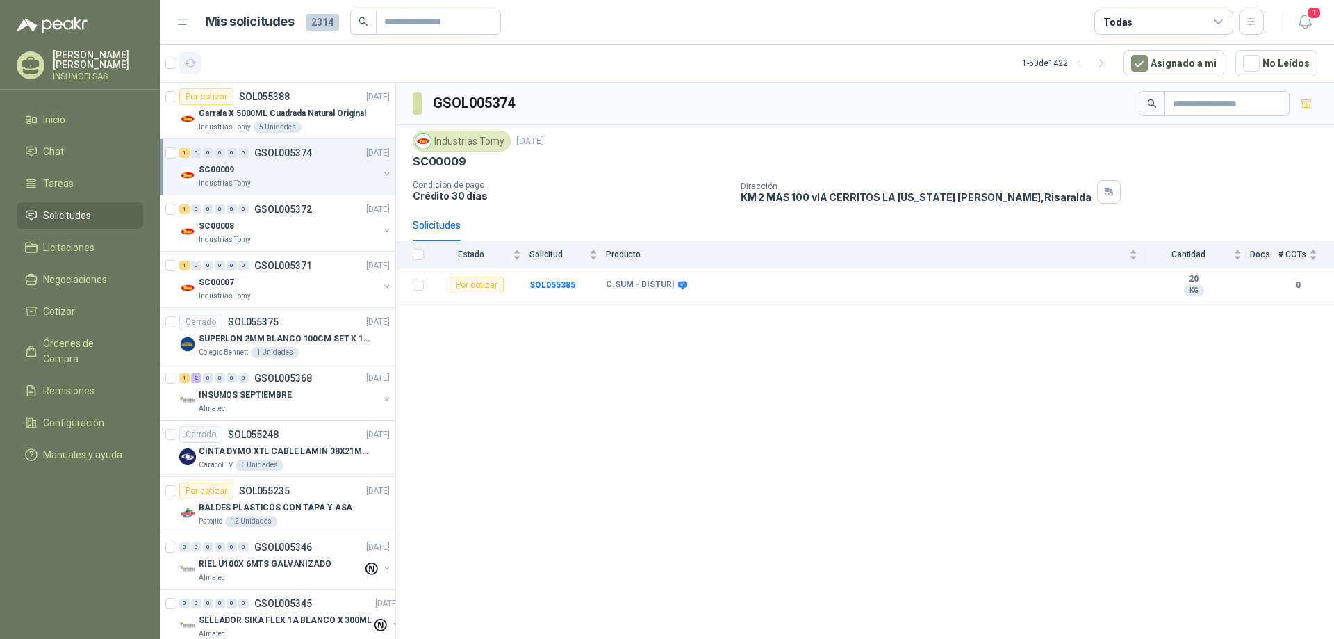
click at [193, 67] on icon "button" at bounding box center [191, 63] width 10 height 7
click at [1309, 24] on icon "button" at bounding box center [1305, 21] width 17 height 17
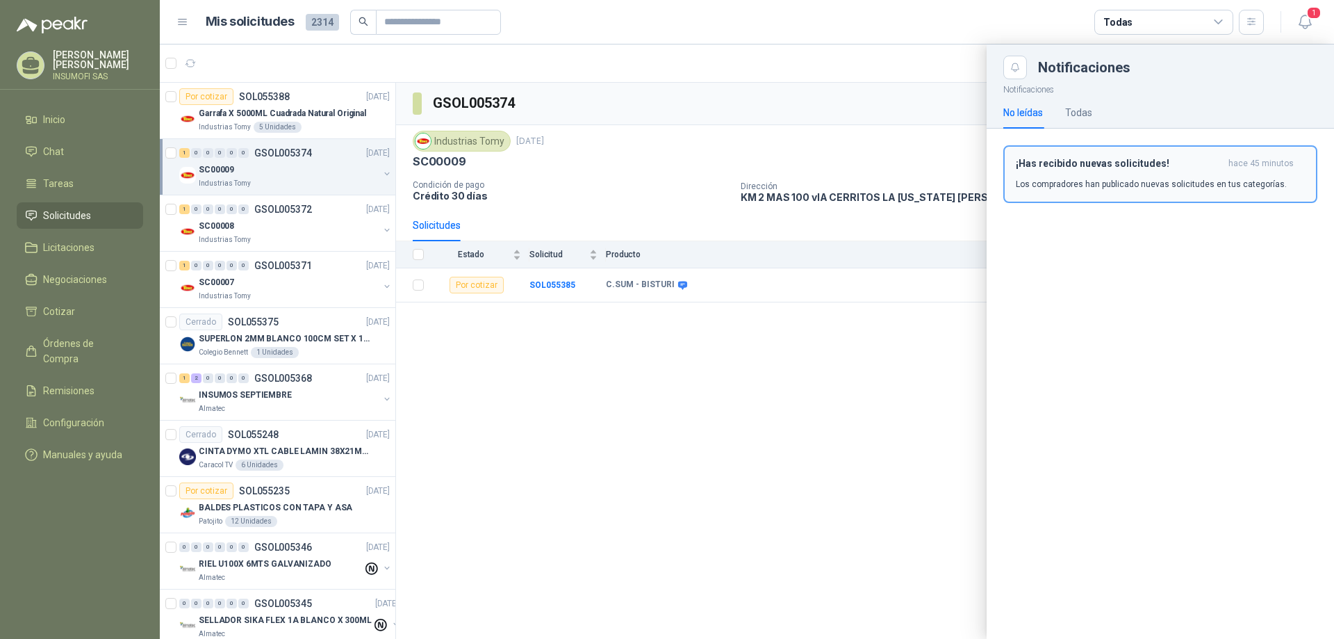
click at [1072, 181] on p "Los compradores han publicado nuevas solicitudes en tus categorías." at bounding box center [1151, 184] width 271 height 13
